Goal: Task Accomplishment & Management: Use online tool/utility

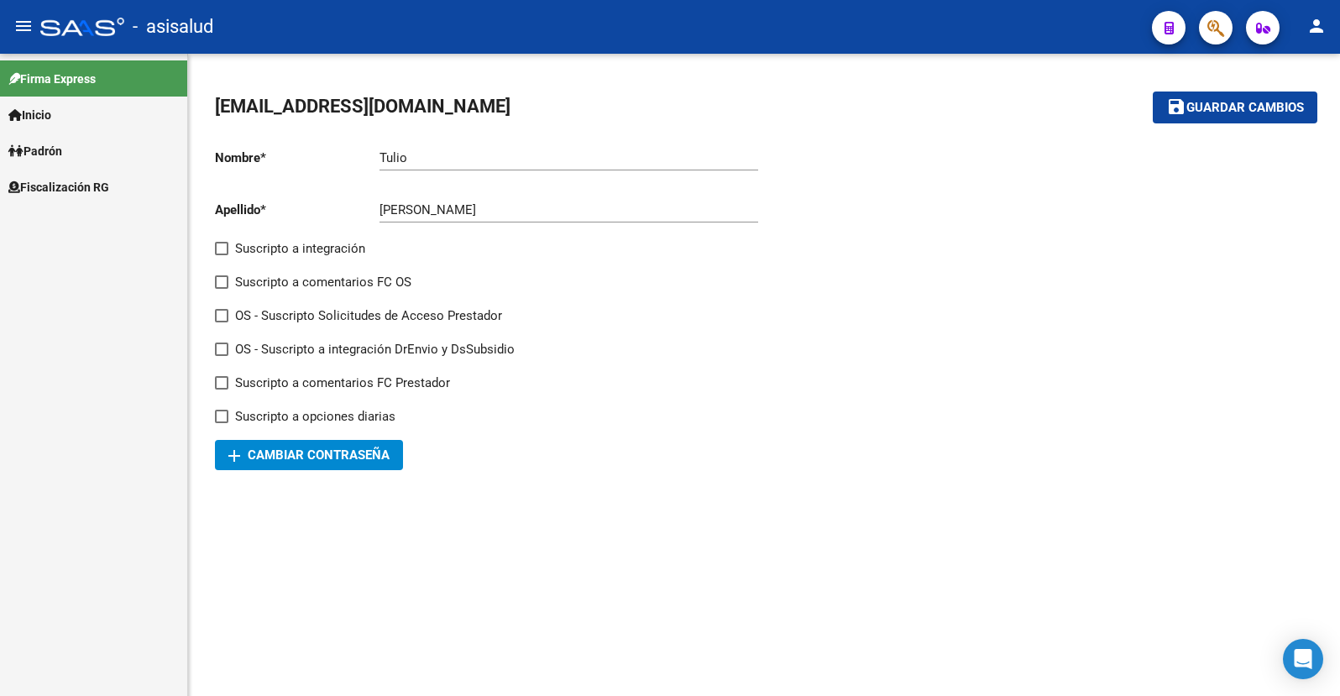
click at [49, 187] on span "Fiscalización RG" at bounding box center [58, 187] width 101 height 18
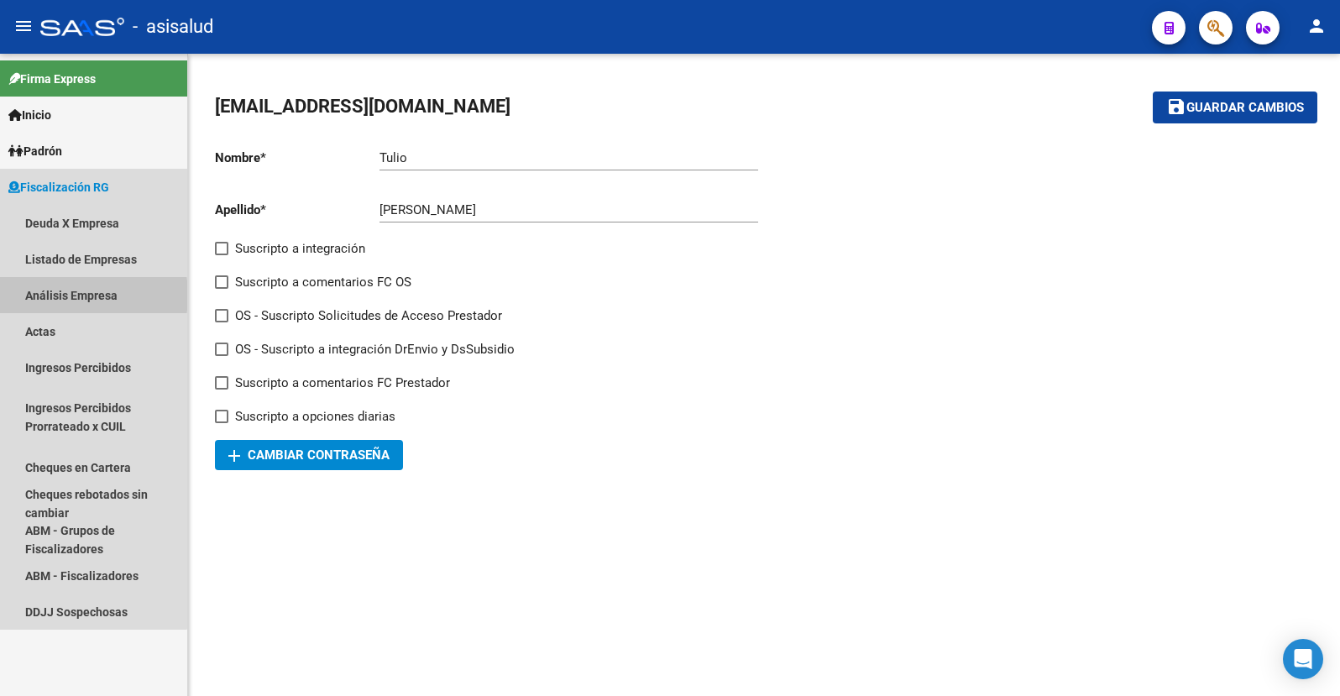
click at [50, 296] on link "Análisis Empresa" at bounding box center [93, 295] width 187 height 36
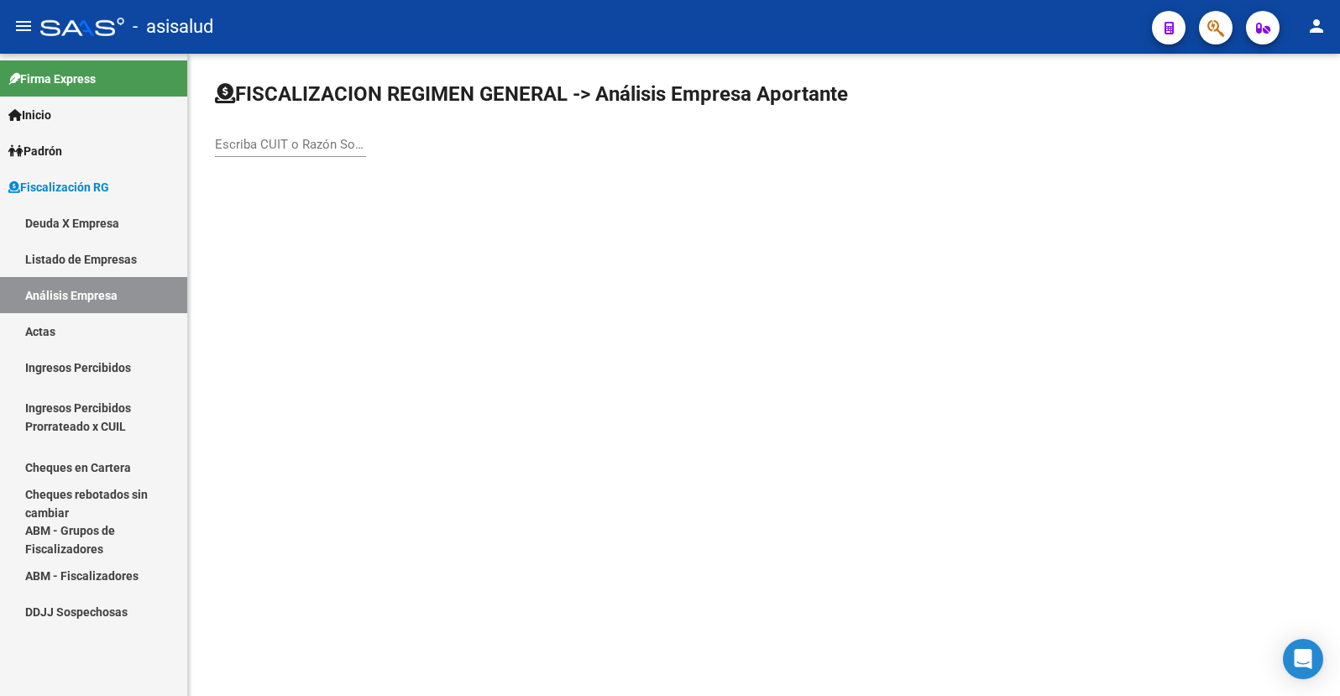
click at [270, 153] on div "Escriba CUIT o Razón Social para buscar" at bounding box center [290, 139] width 151 height 36
type input "30716760614"
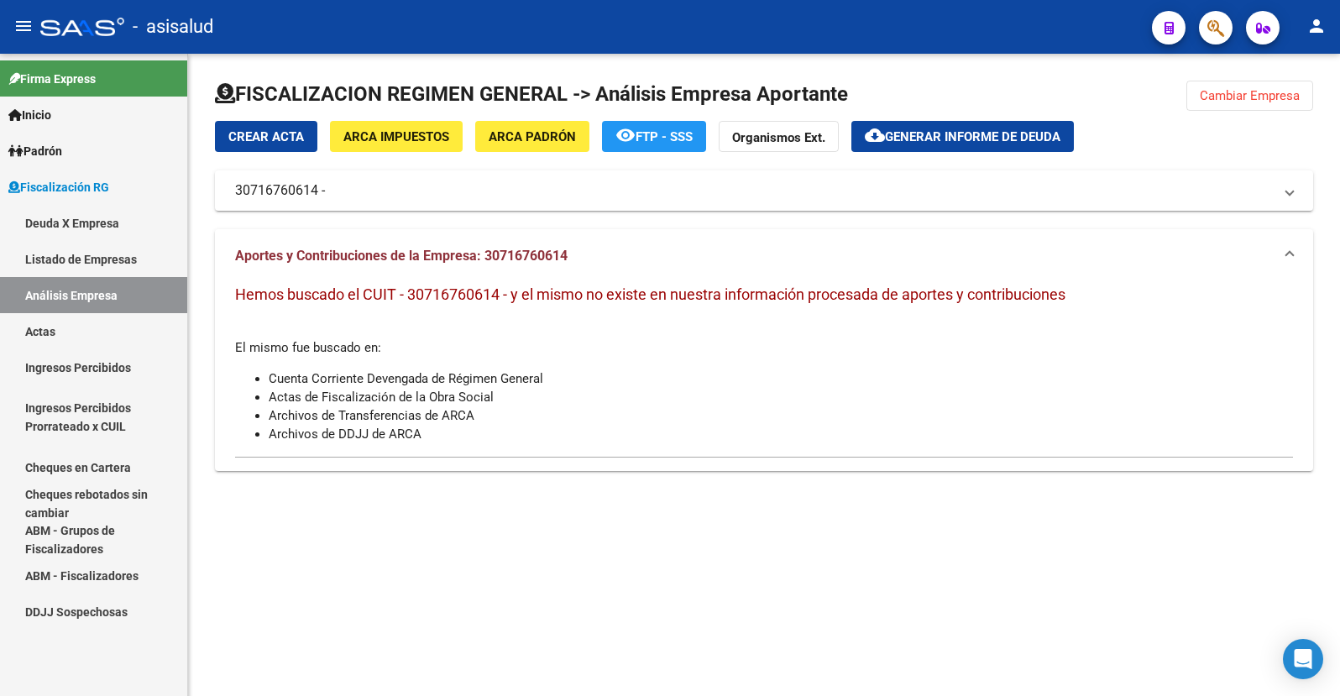
click at [1232, 94] on span "Cambiar Empresa" at bounding box center [1250, 95] width 100 height 15
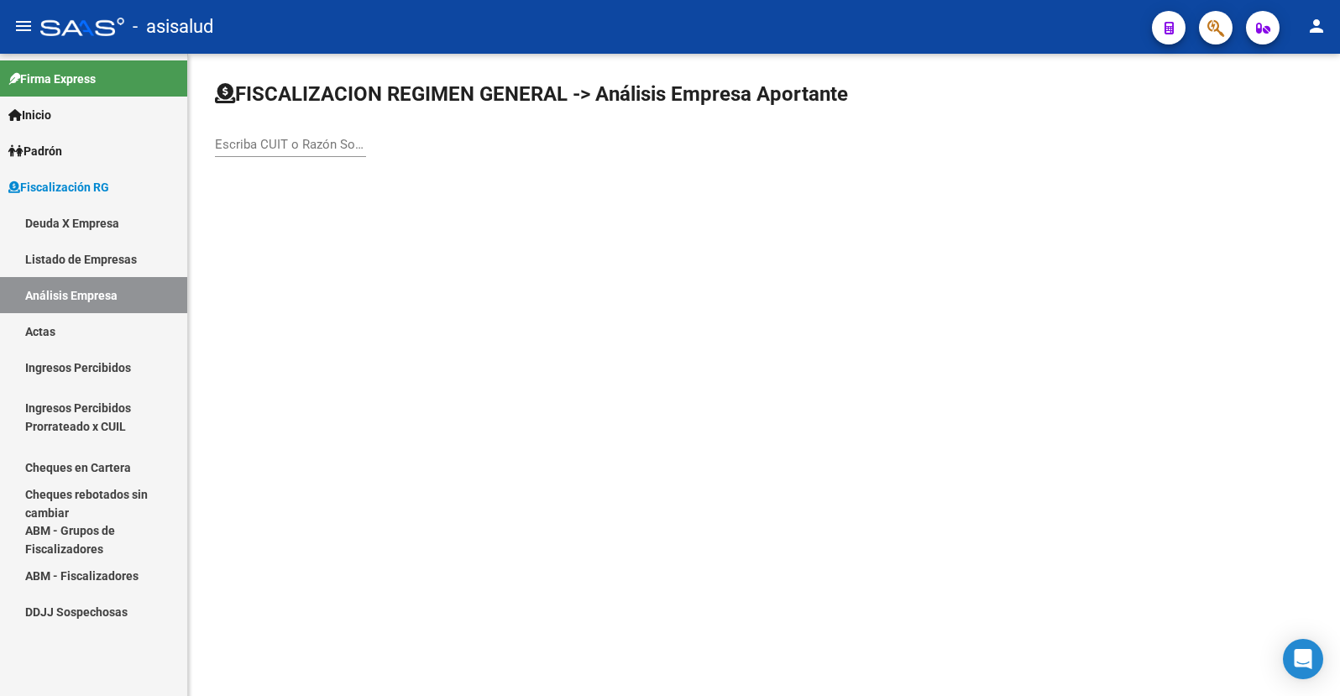
click at [272, 160] on div "Escriba CUIT o Razón Social para buscar" at bounding box center [290, 147] width 151 height 52
click at [272, 158] on div "Escriba CUIT o Razón Social para buscar" at bounding box center [290, 147] width 151 height 52
click at [271, 156] on div "Escriba CUIT o Razón Social para buscar" at bounding box center [290, 139] width 151 height 36
click at [271, 155] on div "Escriba CUIT o Razón Social para buscar" at bounding box center [290, 139] width 151 height 36
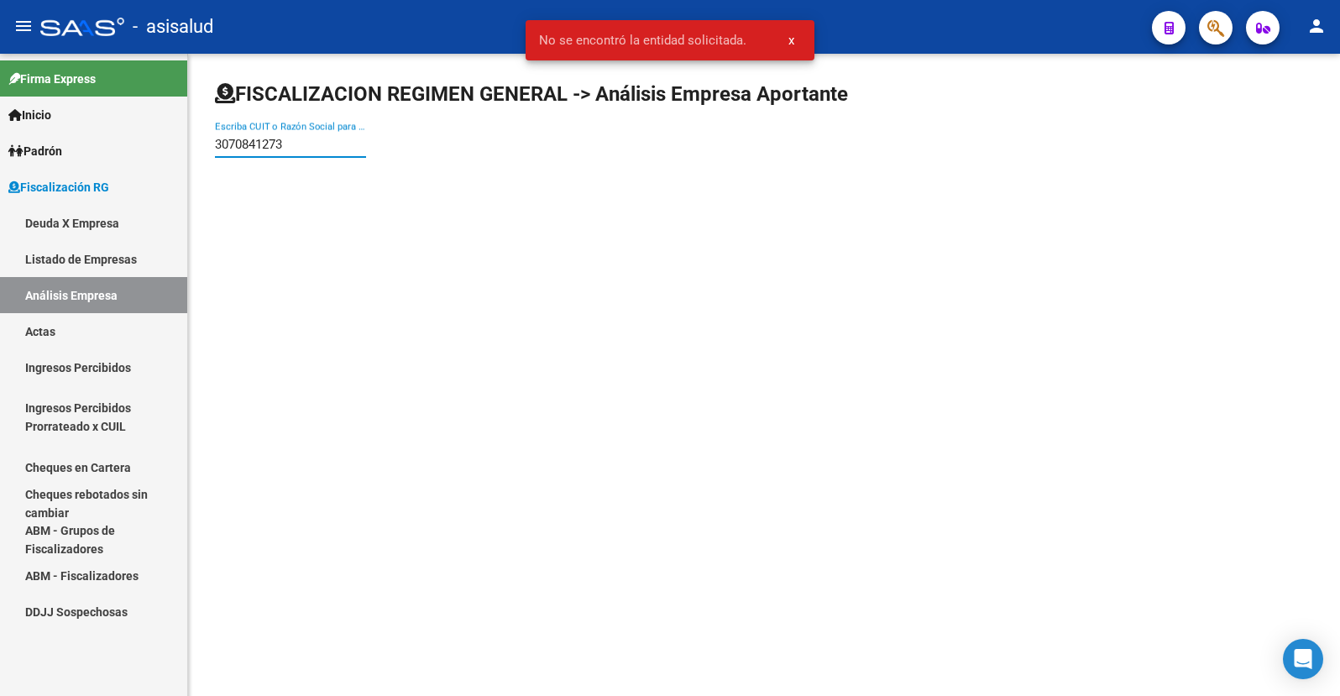
type input "30708412739"
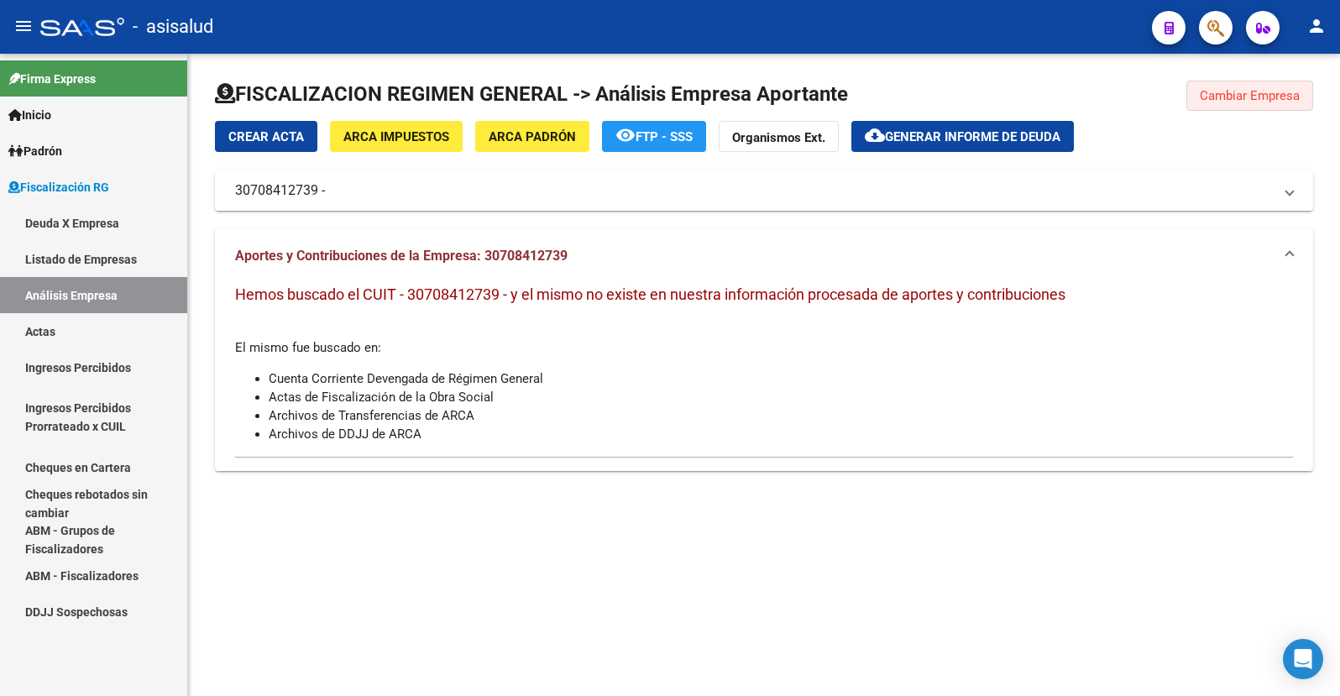
click at [1243, 91] on span "Cambiar Empresa" at bounding box center [1250, 95] width 100 height 15
